Goal: Information Seeking & Learning: Find specific fact

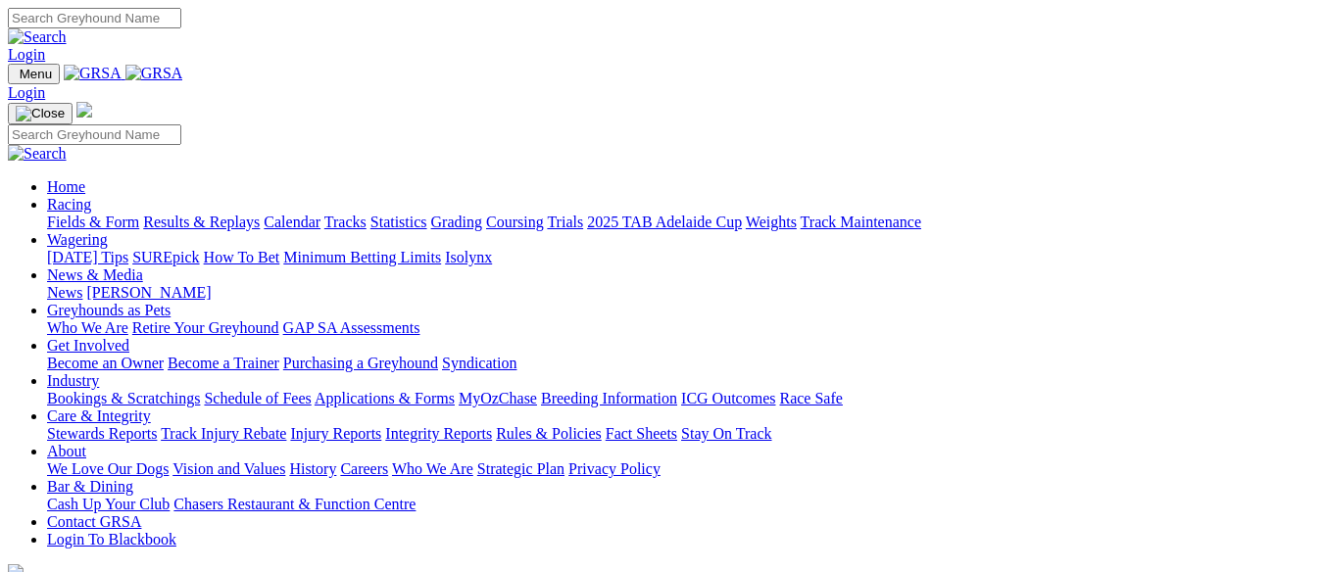
scroll to position [686, 0]
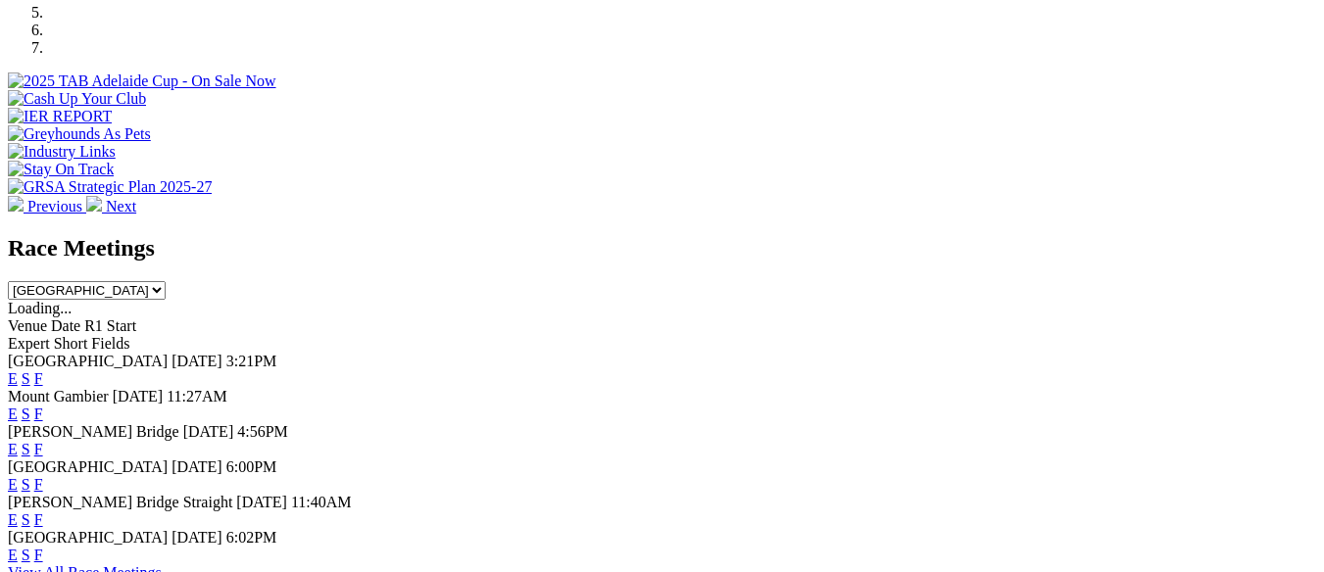
drag, startPoint x: 0, startPoint y: 0, endPoint x: 916, endPoint y: 310, distance: 967.3
click at [43, 441] on link "F" at bounding box center [38, 449] width 9 height 17
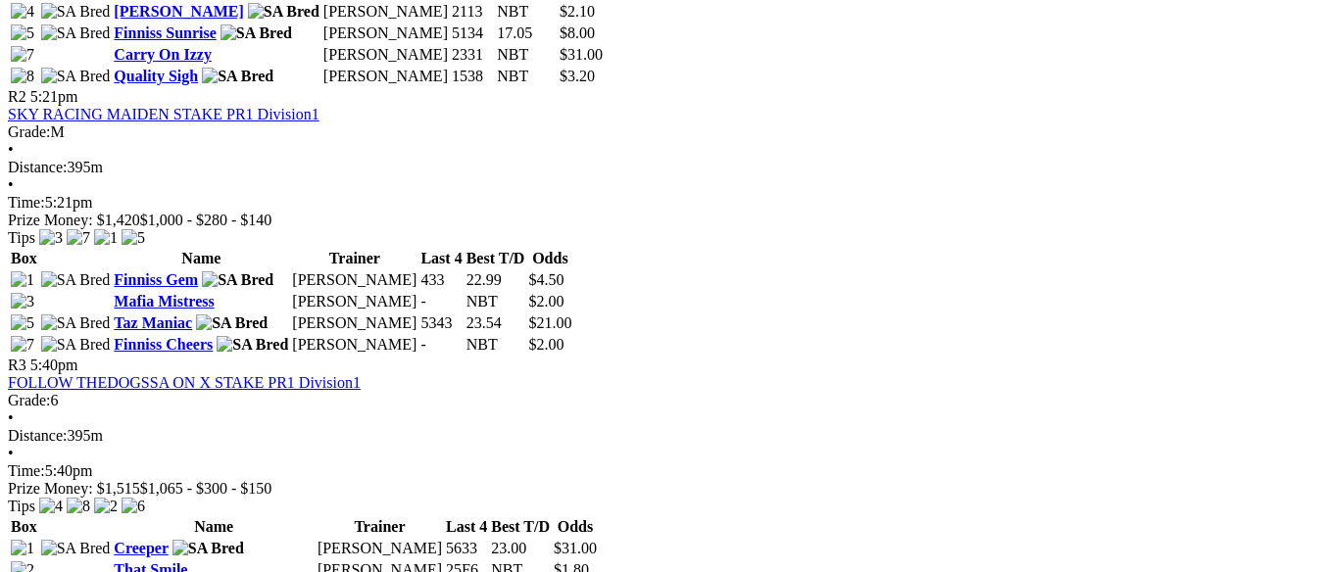
scroll to position [1176, 0]
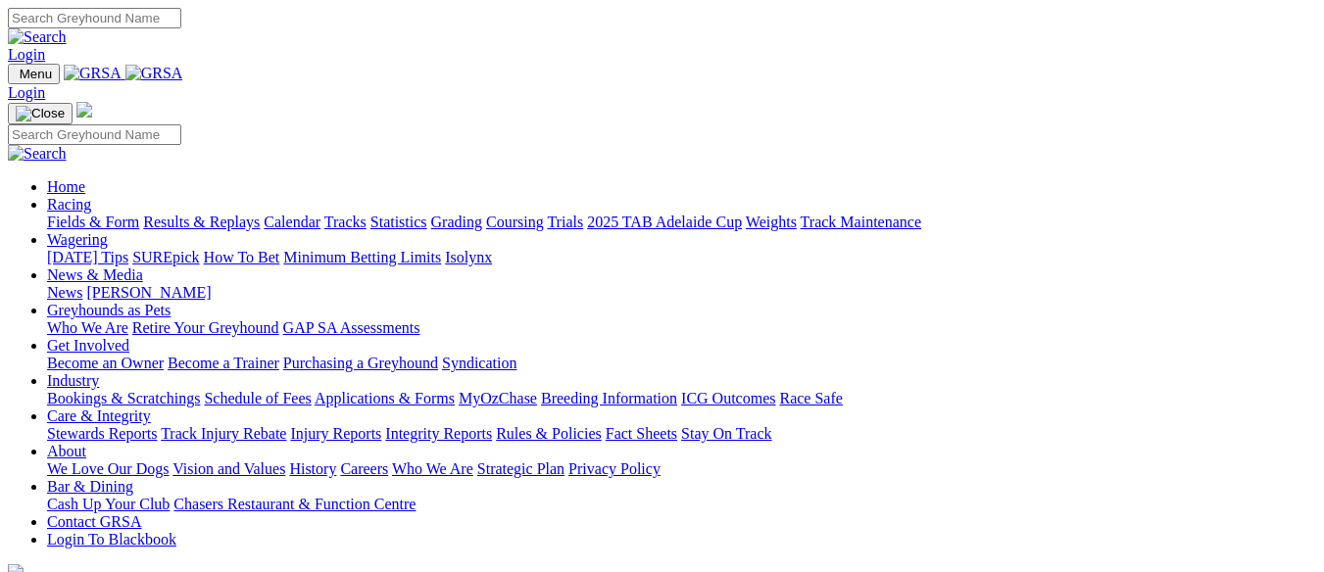
scroll to position [686, 0]
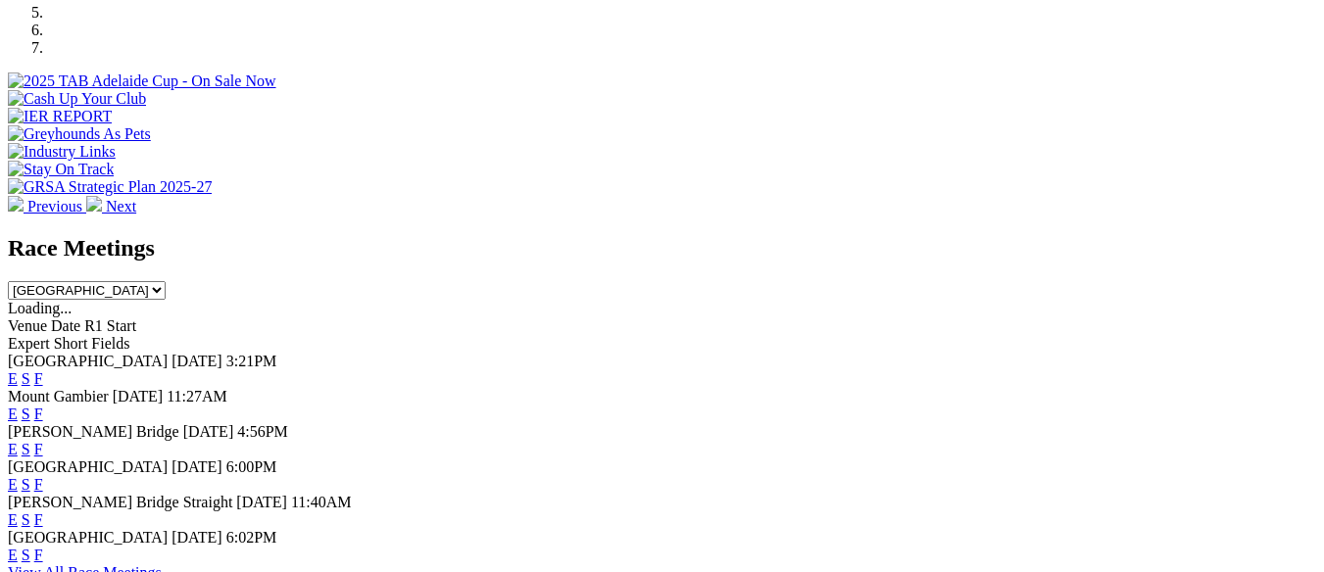
click at [18, 441] on link "E" at bounding box center [13, 449] width 10 height 17
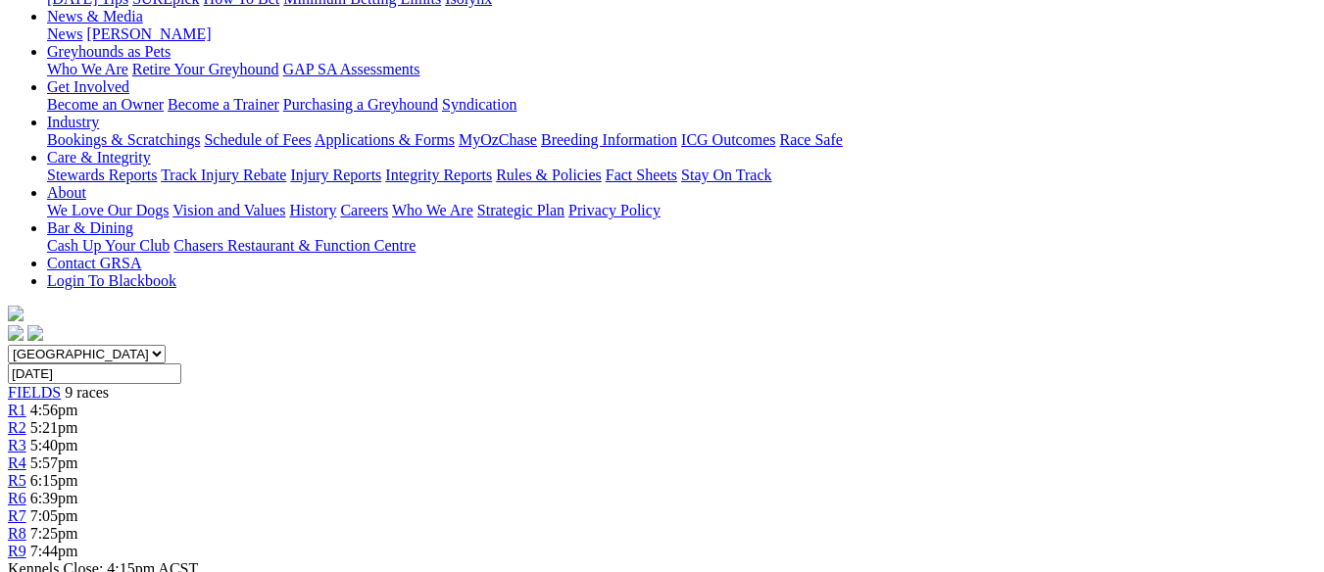
scroll to position [392, 0]
